Goal: Download file/media

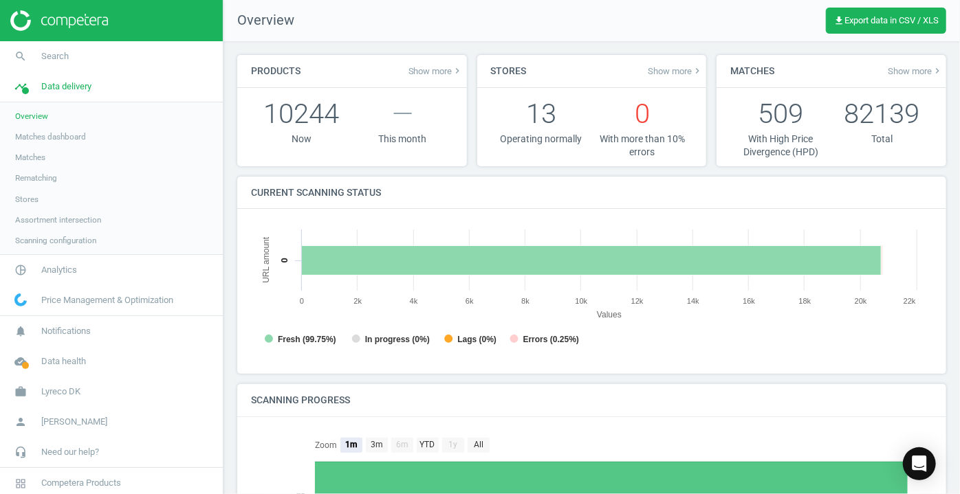
scroll to position [295, 692]
click at [24, 272] on icon "pie_chart_outlined" at bounding box center [21, 270] width 26 height 26
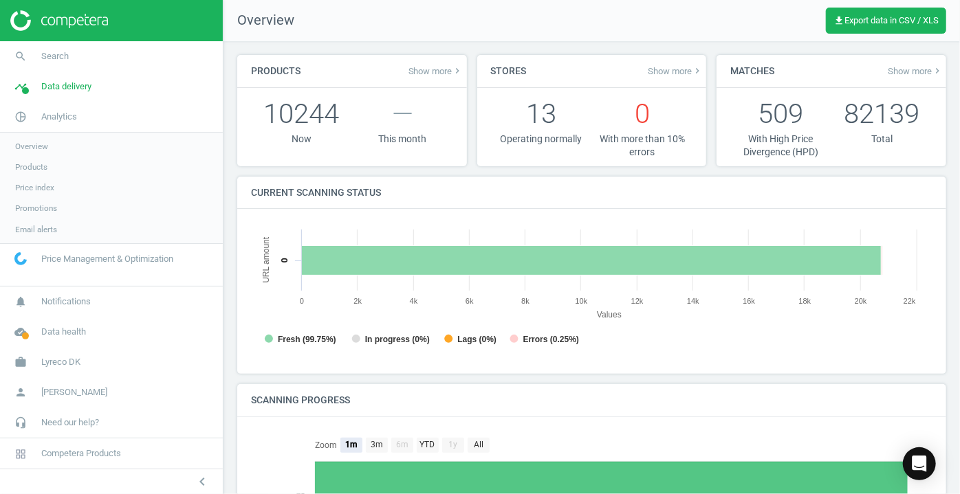
click at [31, 166] on span "Products" at bounding box center [31, 167] width 32 height 11
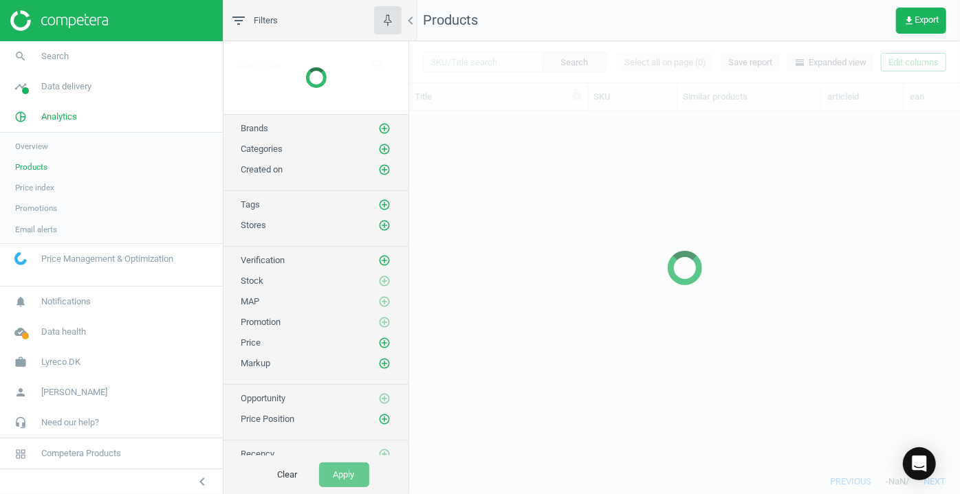
scroll to position [339, 541]
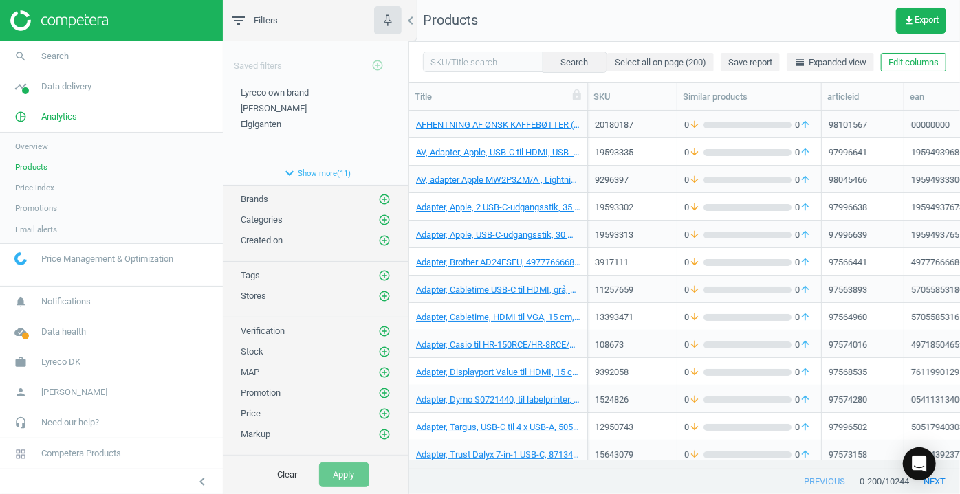
click at [22, 25] on img at bounding box center [59, 20] width 98 height 21
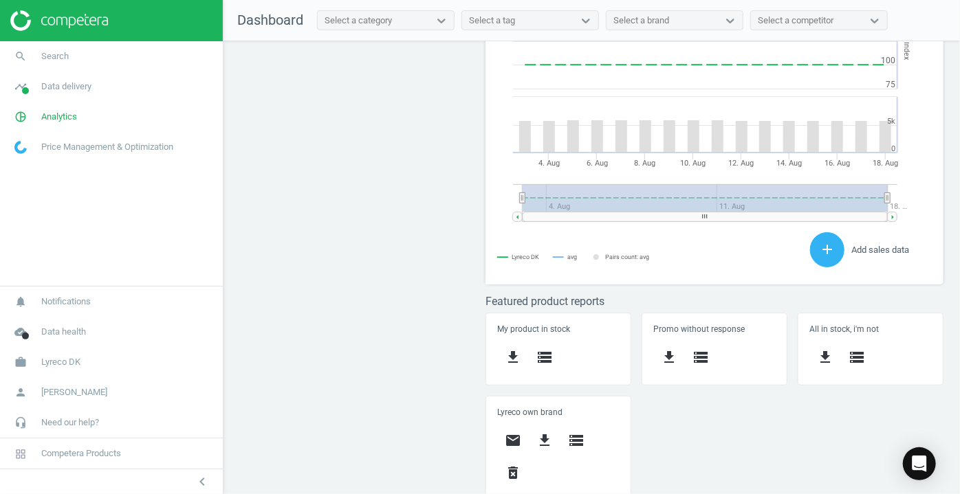
scroll to position [411, 0]
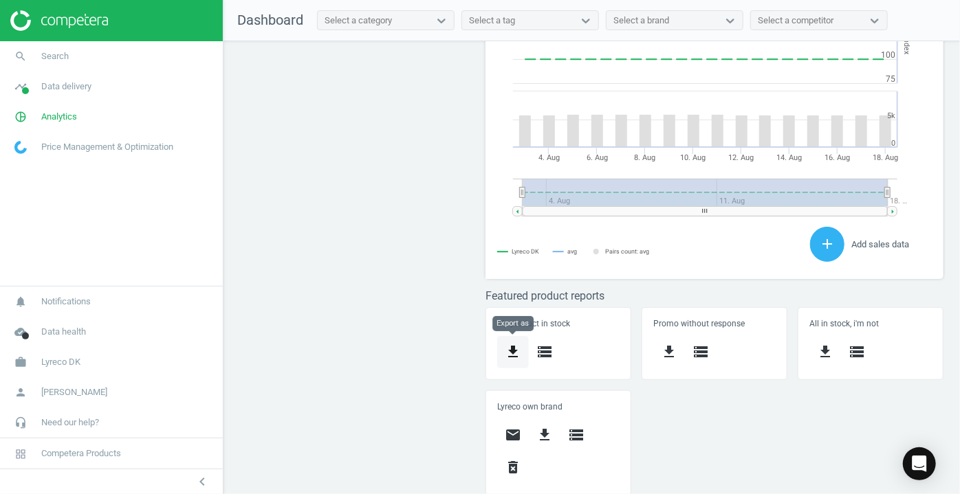
click at [513, 351] on icon "get_app" at bounding box center [513, 352] width 17 height 17
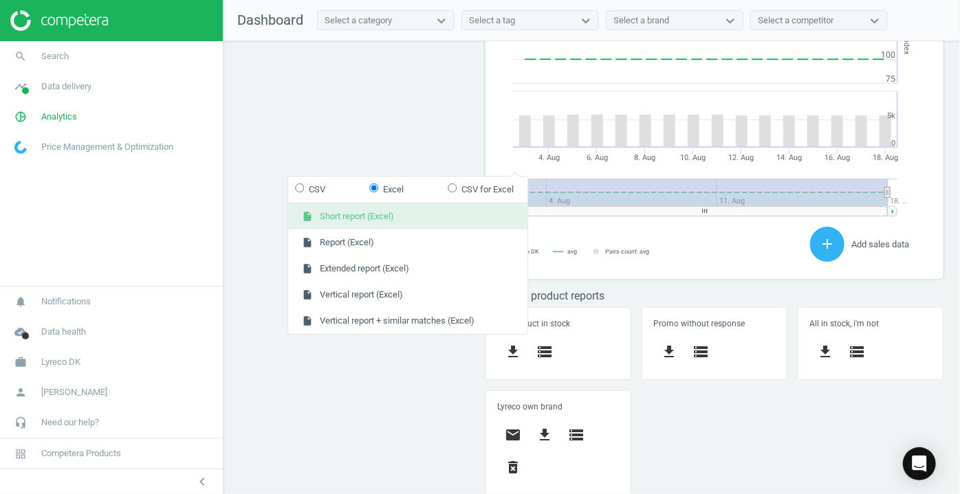
drag, startPoint x: 354, startPoint y: 225, endPoint x: 347, endPoint y: 217, distance: 11.2
click at [347, 217] on button "insert_drive_file Short report (Excel)" at bounding box center [407, 217] width 239 height 26
